Goal: Navigation & Orientation: Find specific page/section

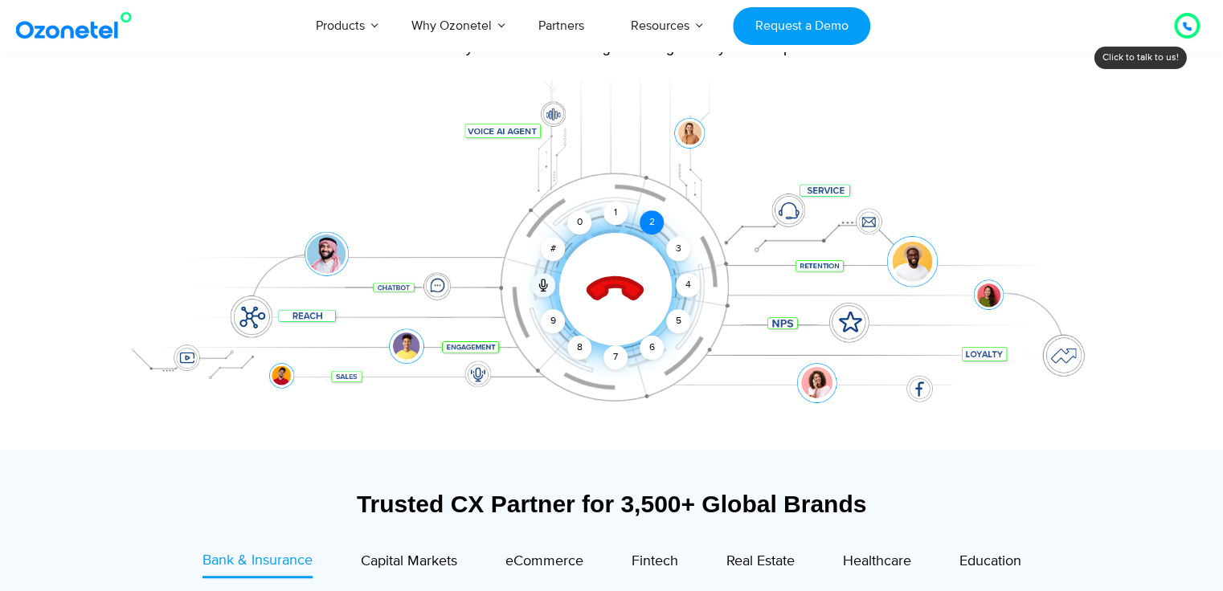
click at [650, 223] on div "2" at bounding box center [652, 222] width 24 height 24
click at [619, 293] on icon at bounding box center [616, 289] width 68 height 68
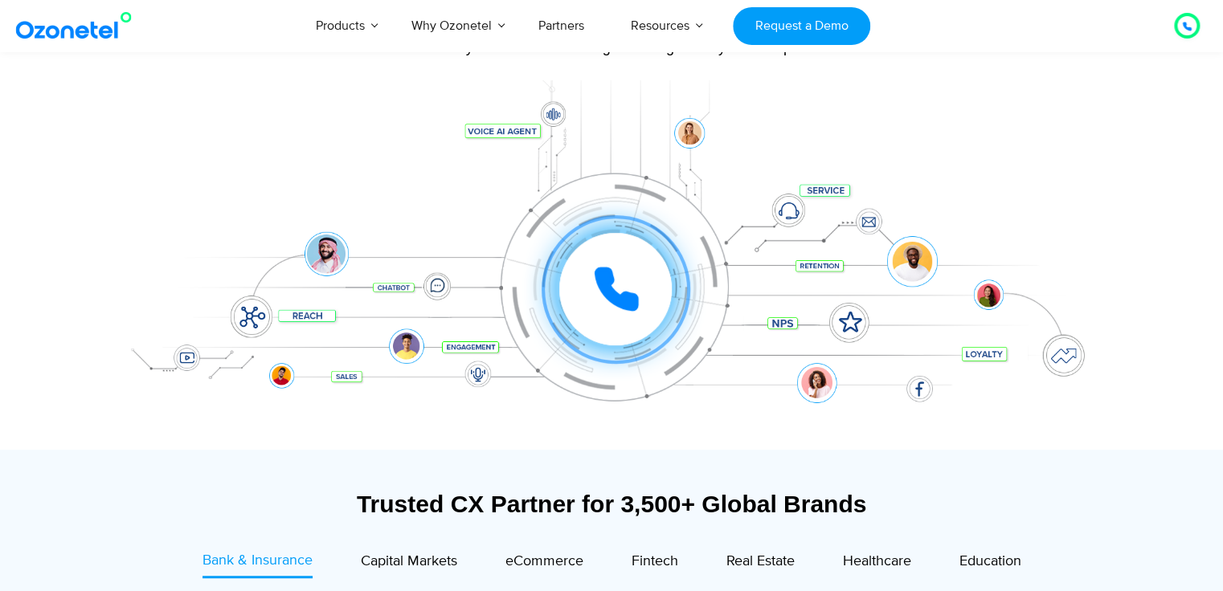
click at [1189, 27] on icon at bounding box center [1187, 26] width 8 height 8
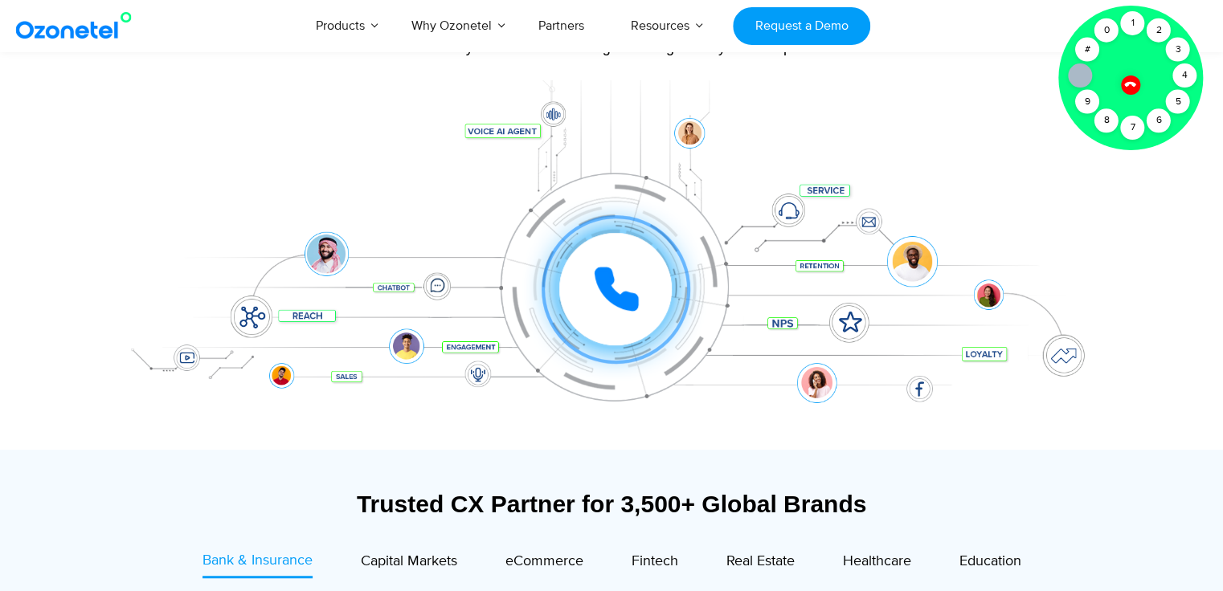
click at [1126, 86] on icon at bounding box center [1129, 84] width 11 height 11
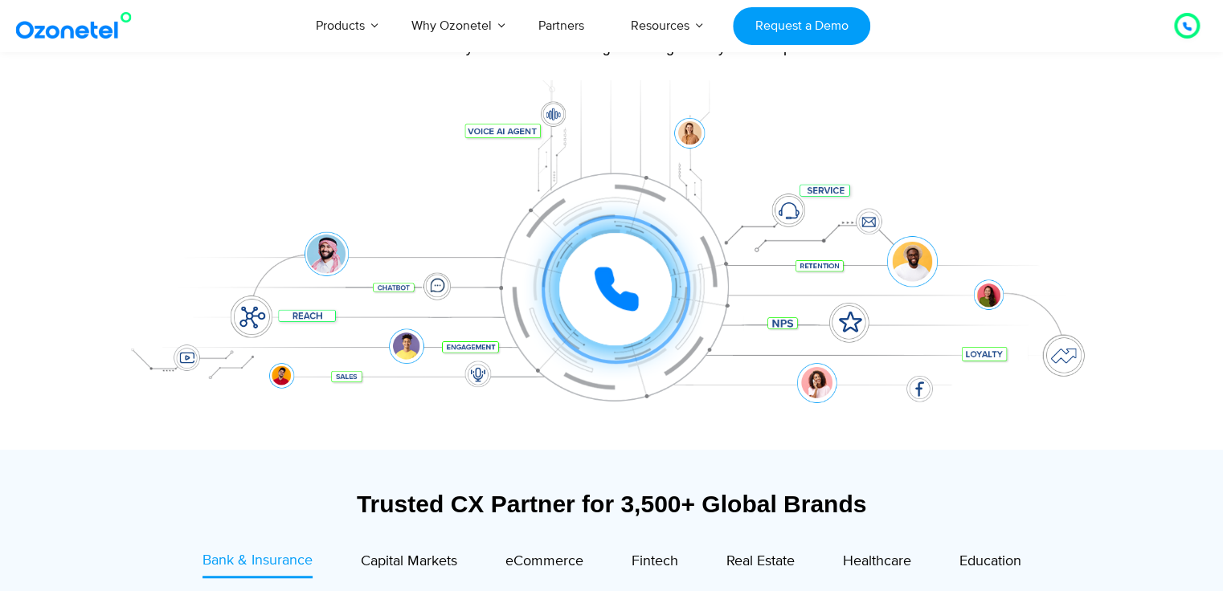
drag, startPoint x: 1105, startPoint y: 280, endPoint x: 1085, endPoint y: 362, distance: 85.3
click at [1085, 362] on div "Click to experience it! Call ended 1 2 3 4 5 6 7 8 9 # 0" at bounding box center [611, 257] width 1004 height 273
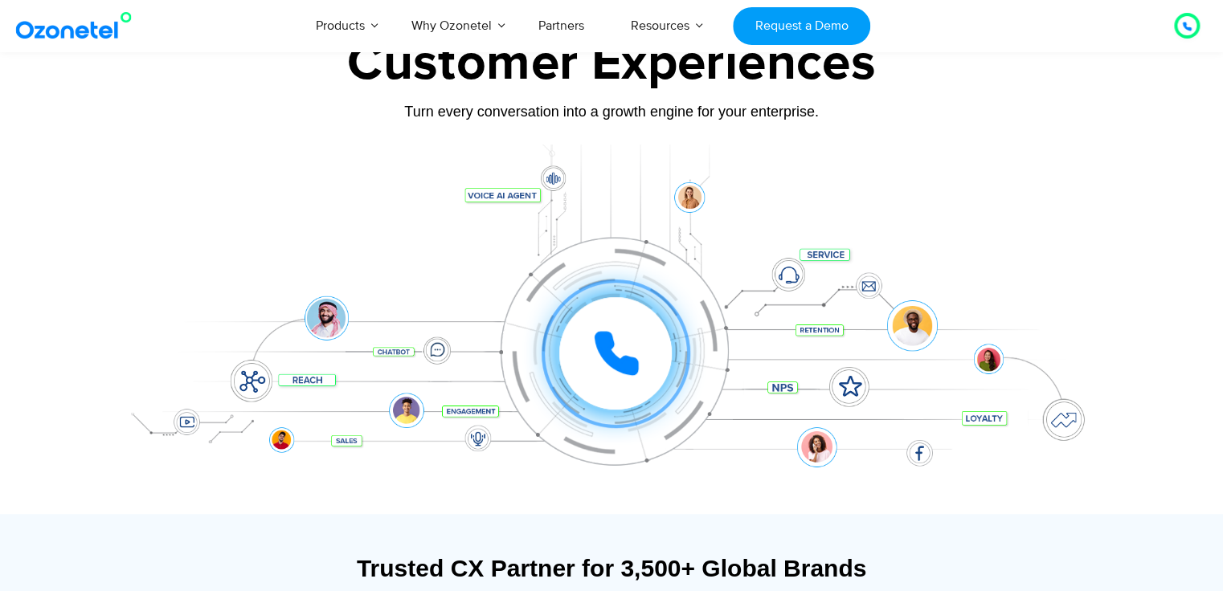
scroll to position [161, 0]
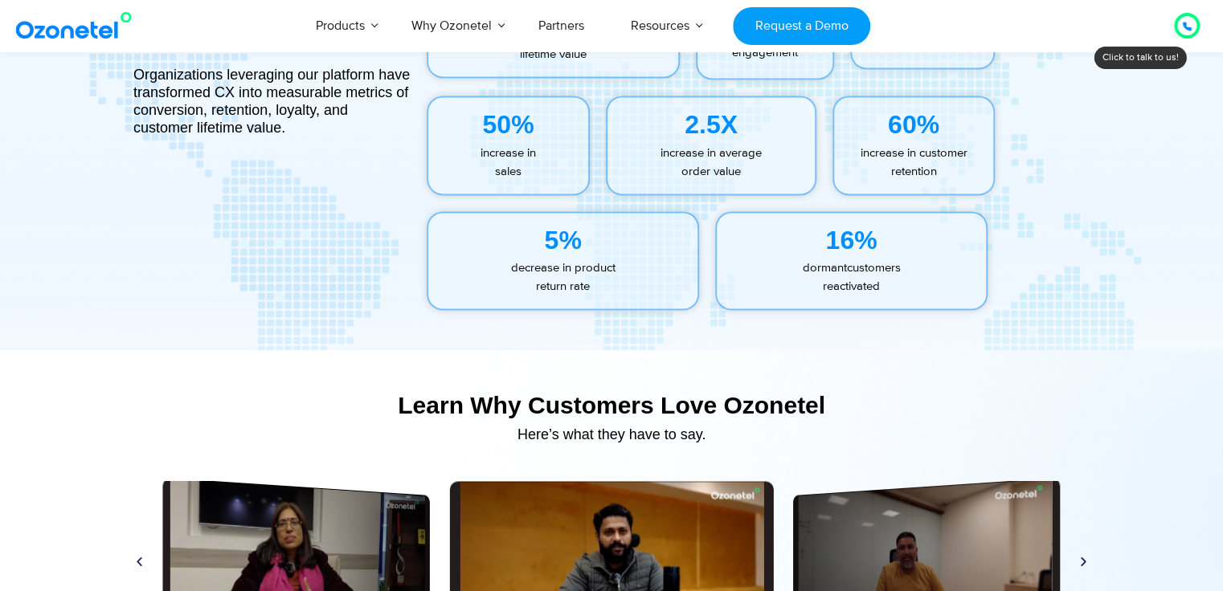
scroll to position [7145, 0]
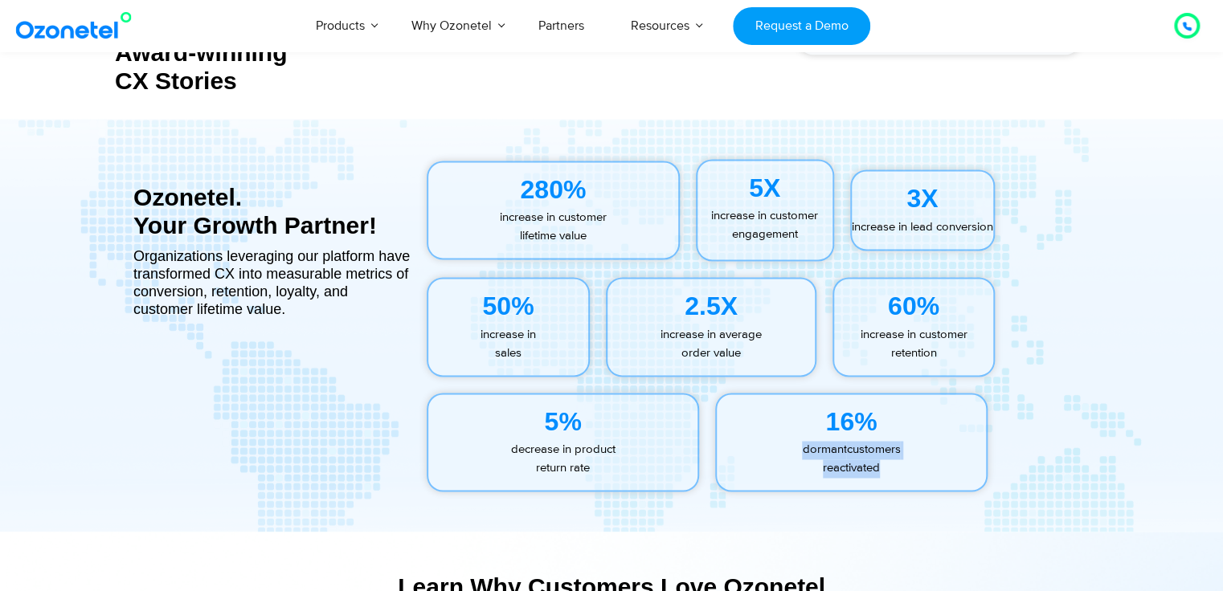
drag, startPoint x: 886, startPoint y: 467, endPoint x: 791, endPoint y: 453, distance: 95.8
click at [791, 453] on p "dormant customers   reactivated" at bounding box center [851, 459] width 269 height 36
copy p "dormant customers   reactivated"
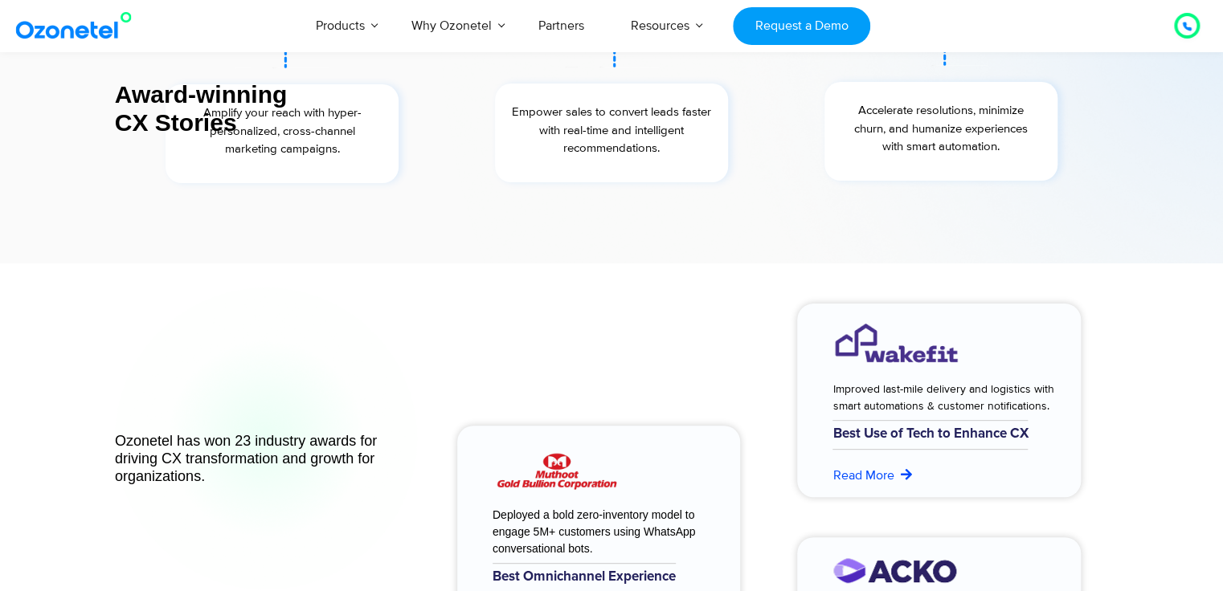
scroll to position [6084, 0]
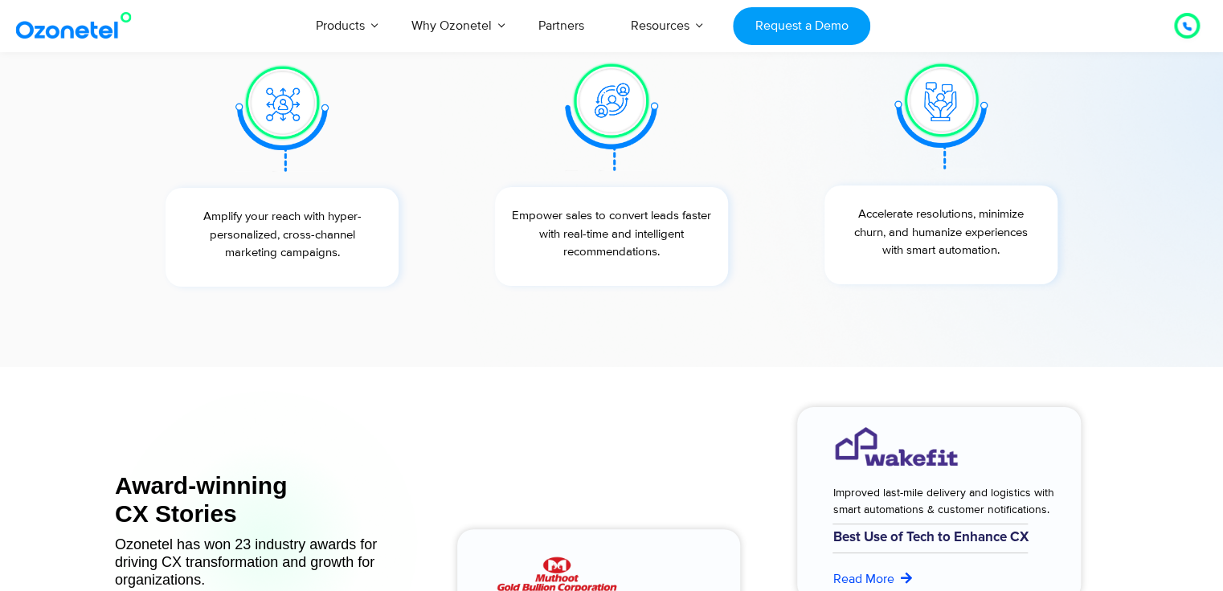
click at [83, 31] on img at bounding box center [77, 25] width 130 height 29
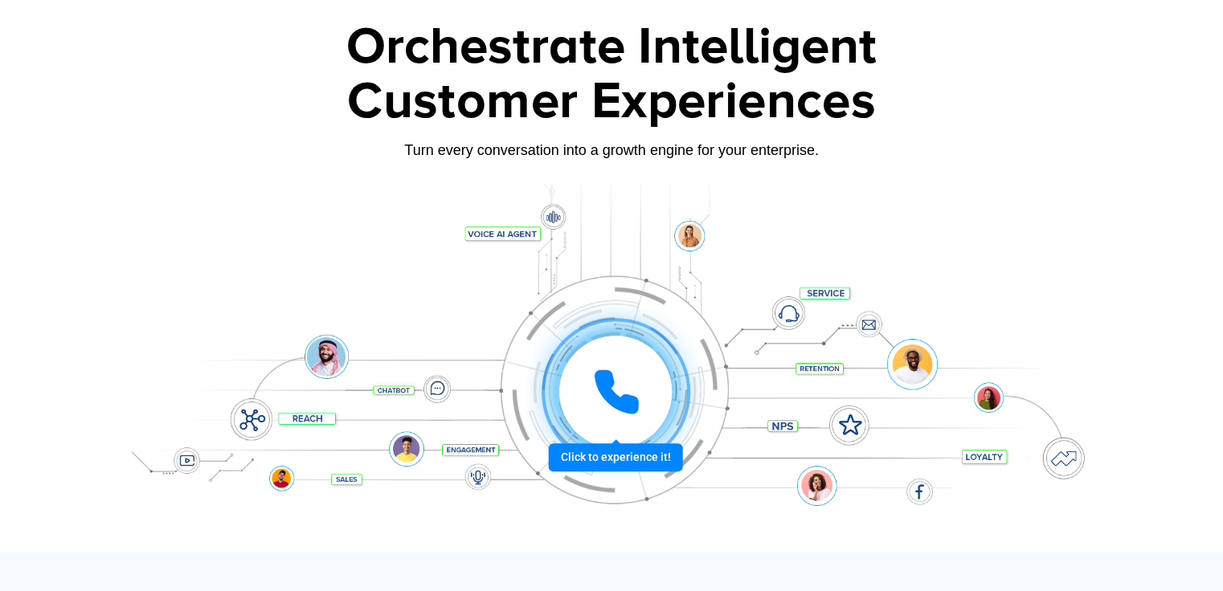
scroll to position [96, 0]
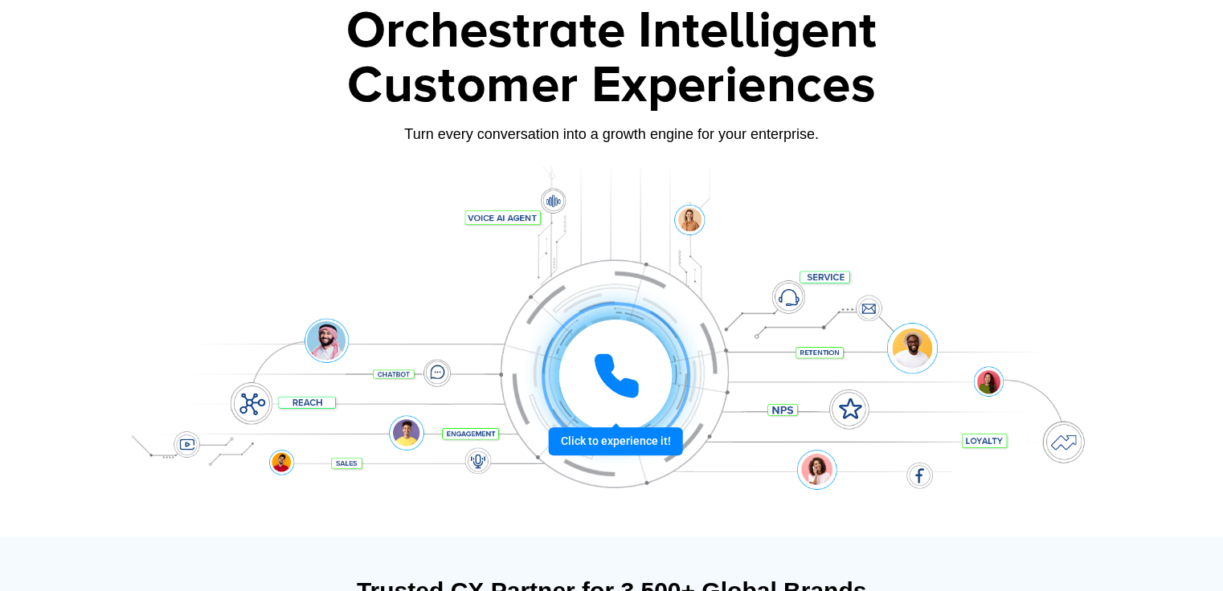
click at [616, 383] on icon at bounding box center [616, 376] width 40 height 40
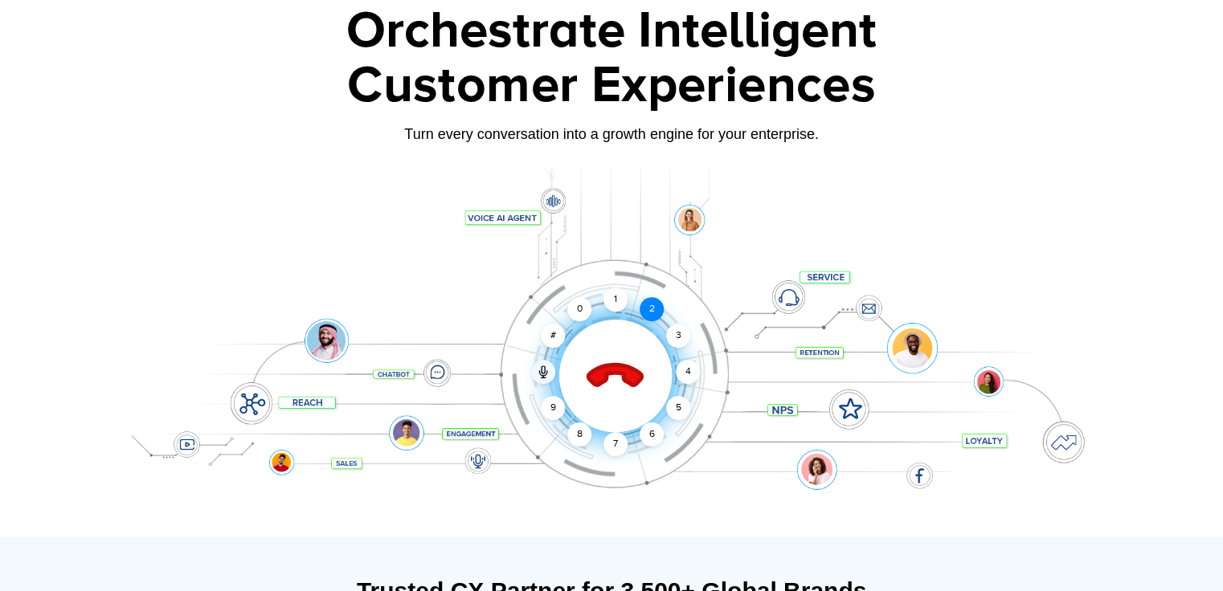
click at [653, 316] on div "2" at bounding box center [652, 309] width 24 height 24
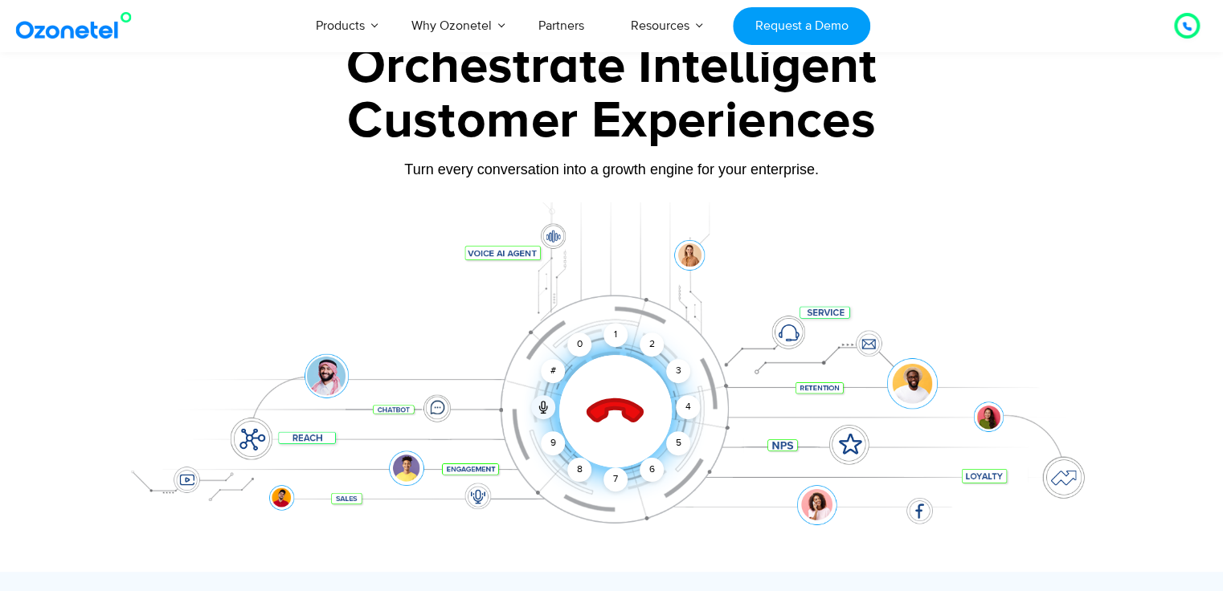
scroll to position [0, 0]
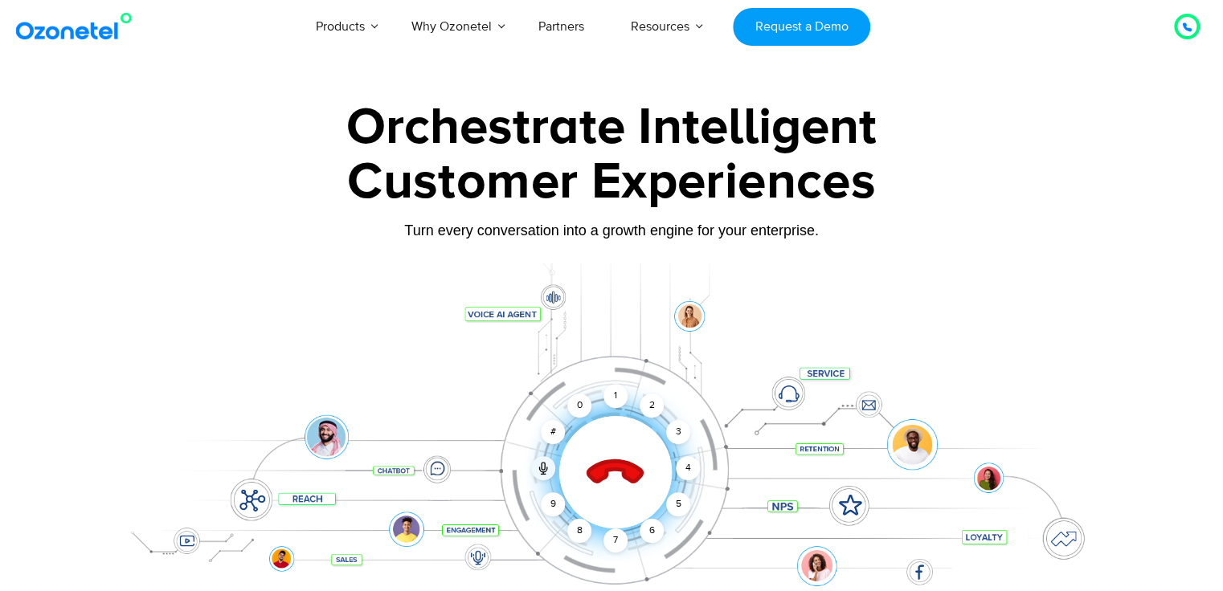
click at [616, 470] on icon at bounding box center [615, 473] width 56 height 56
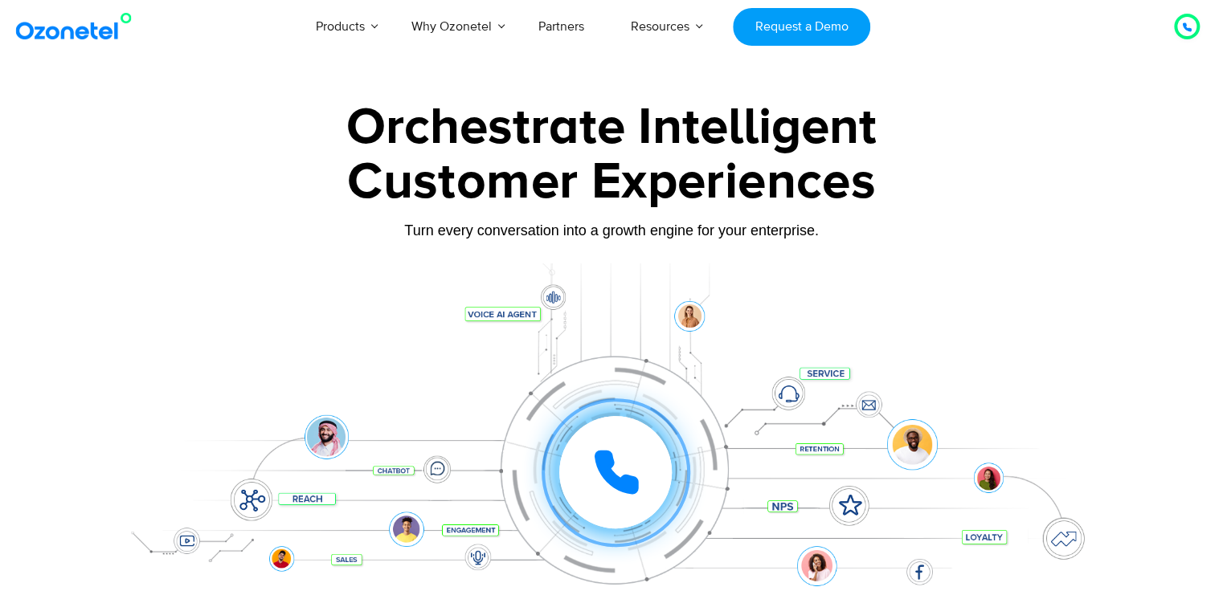
click at [1186, 27] on icon at bounding box center [1187, 27] width 10 height 10
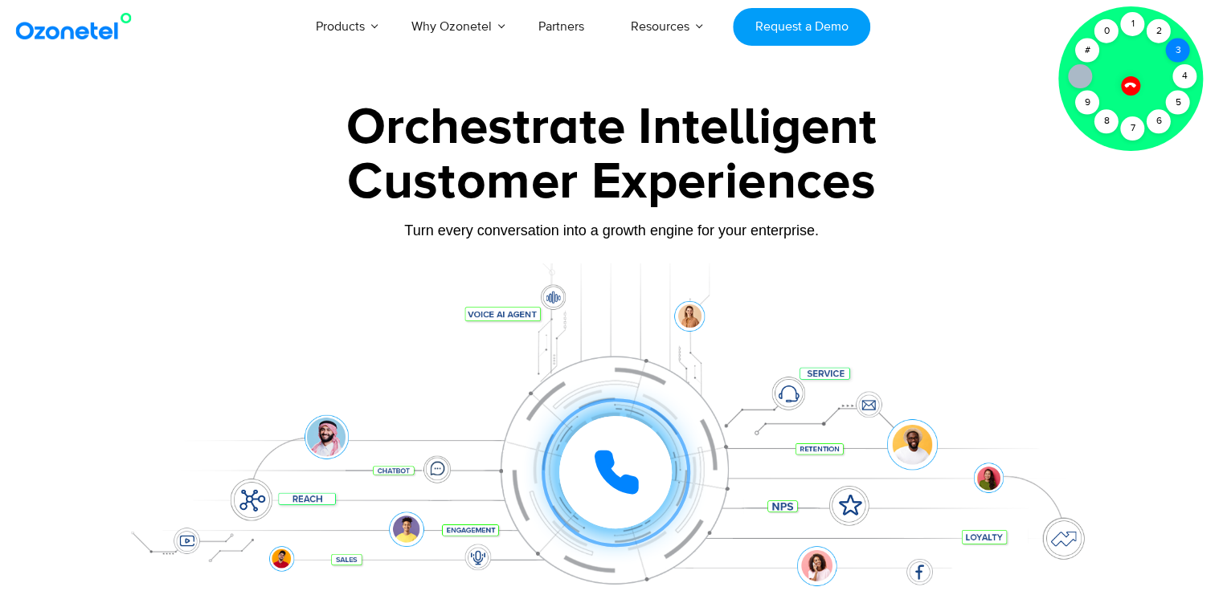
click at [1183, 53] on div "3" at bounding box center [1178, 51] width 24 height 24
click at [1128, 88] on icon at bounding box center [1130, 85] width 14 height 14
